Goal: Task Accomplishment & Management: Manage account settings

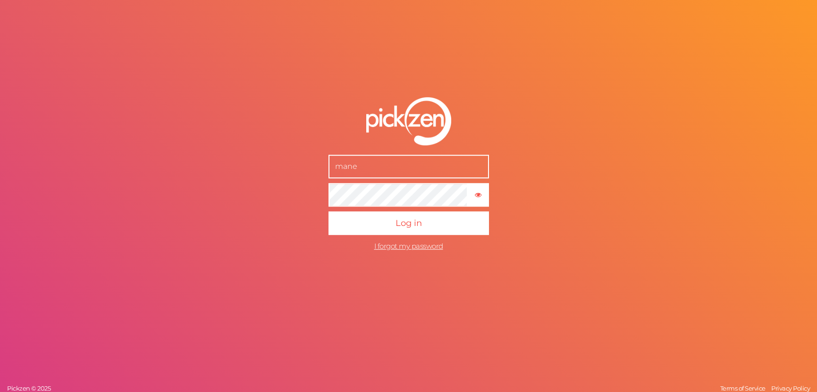
type input "[EMAIL_ADDRESS][DOMAIN_NAME]"
click at [230, 202] on div "[EMAIL_ADDRESS][DOMAIN_NAME] × Show password Log in I forgot my password Pickze…" at bounding box center [408, 196] width 817 height 392
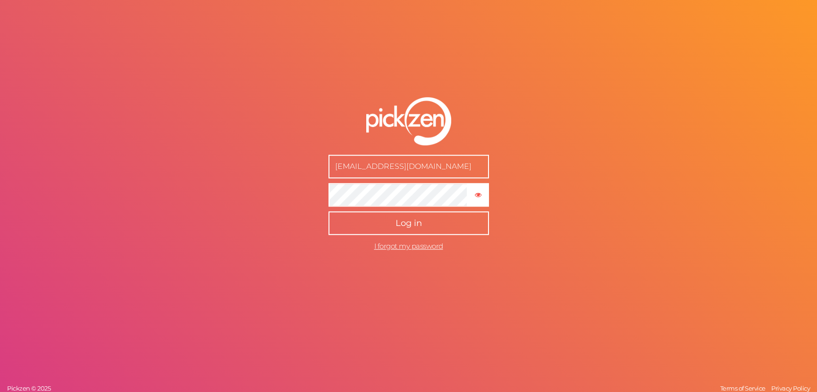
click at [410, 221] on span "Log in" at bounding box center [408, 223] width 26 height 10
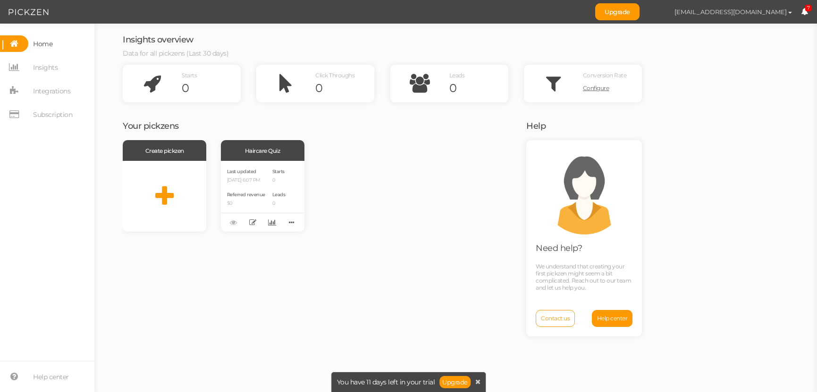
click at [778, 13] on span "[EMAIL_ADDRESS][DOMAIN_NAME]" at bounding box center [730, 12] width 112 height 8
click at [757, 29] on span "Preferences" at bounding box center [761, 28] width 32 height 7
select select "Europe/[GEOGRAPHIC_DATA]"
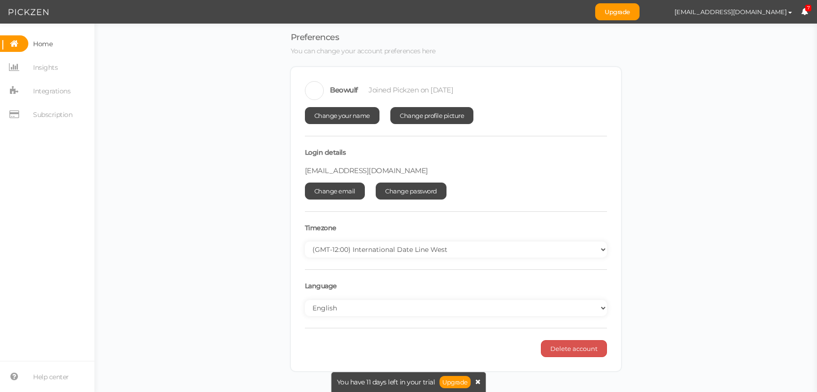
click at [478, 382] on icon at bounding box center [477, 381] width 5 height 7
click at [750, 8] on span "[EMAIL_ADDRESS][DOMAIN_NAME]" at bounding box center [730, 12] width 112 height 8
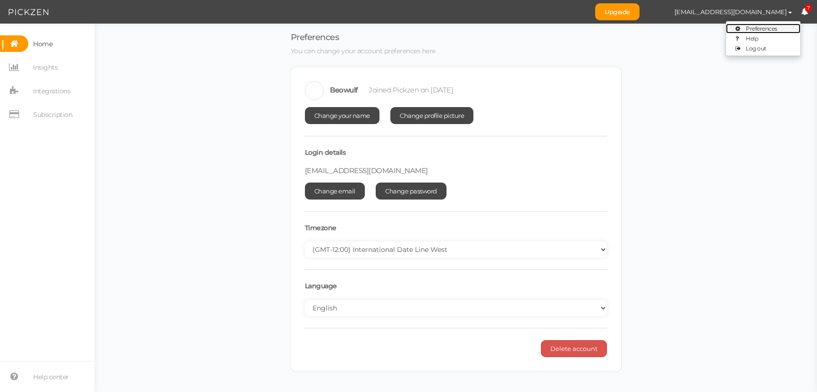
click at [752, 28] on span "Preferences" at bounding box center [761, 28] width 32 height 7
click at [804, 12] on icon at bounding box center [804, 11] width 7 height 7
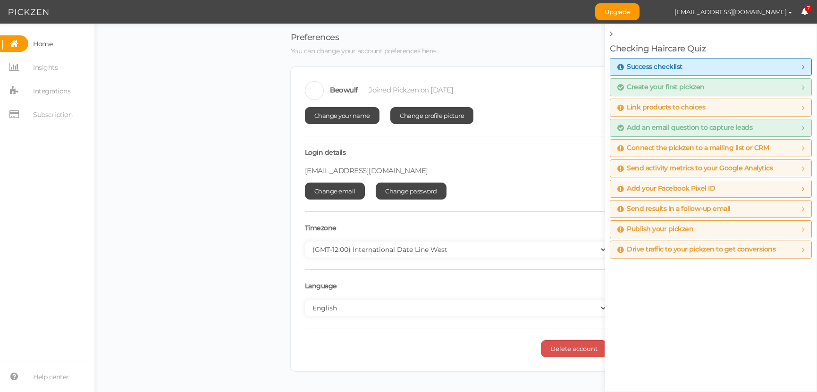
click at [610, 35] on icon at bounding box center [611, 34] width 3 height 8
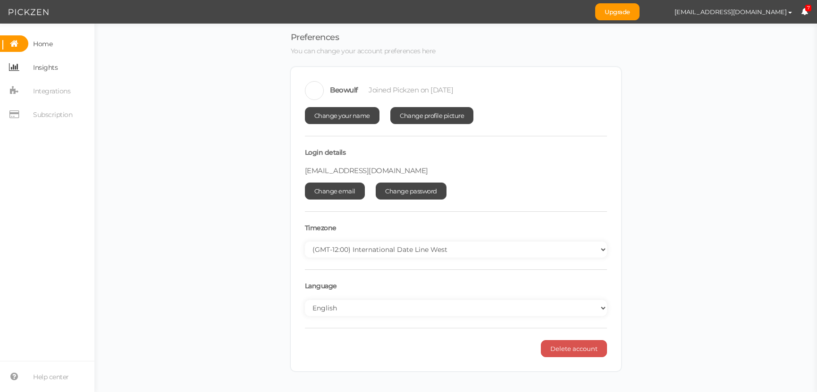
click at [50, 69] on span "Insights" at bounding box center [45, 67] width 25 height 15
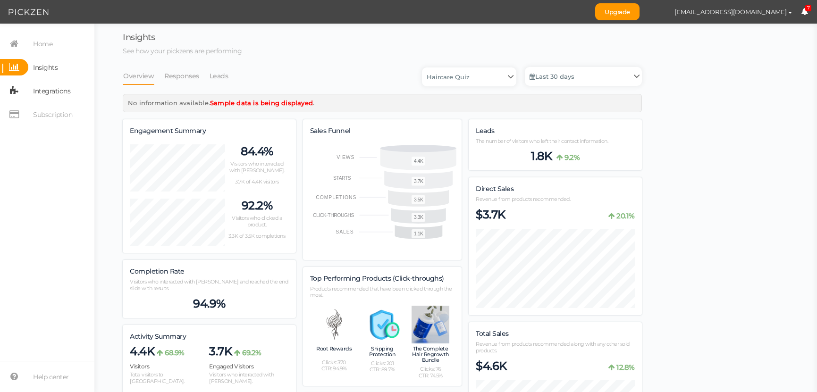
click at [47, 94] on span "Integrations" at bounding box center [51, 91] width 37 height 15
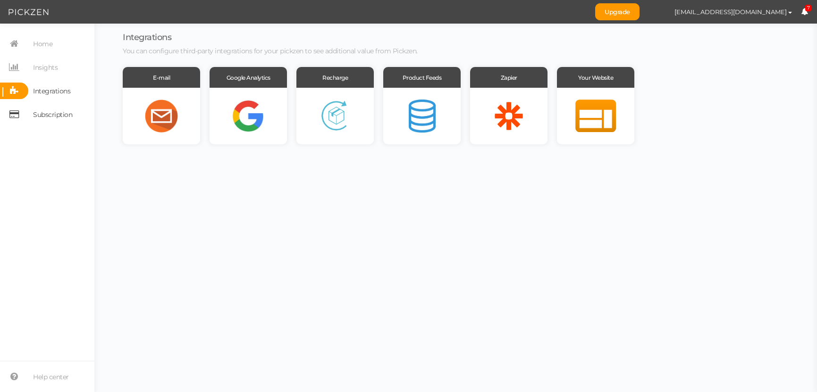
click at [47, 109] on span "Subscription" at bounding box center [52, 114] width 39 height 15
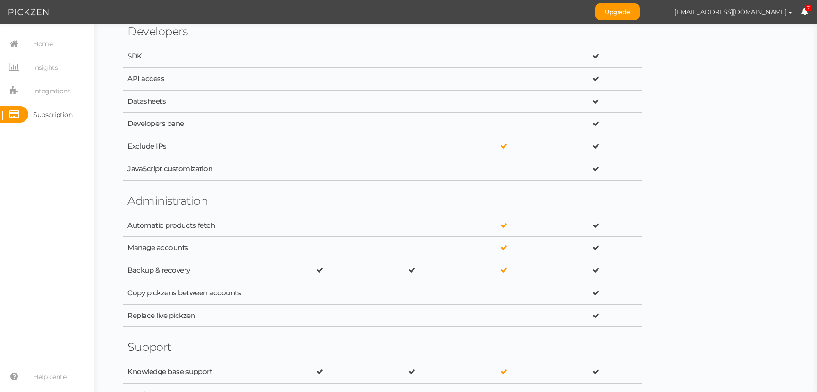
scroll to position [1612, 0]
